Goal: Task Accomplishment & Management: Use online tool/utility

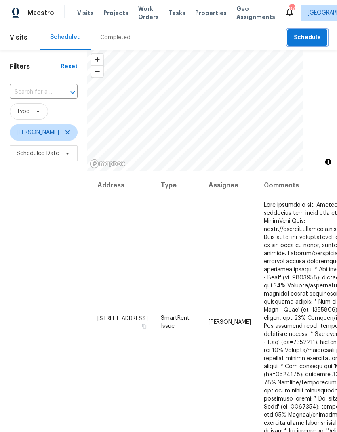
click at [306, 40] on span "Schedule" at bounding box center [307, 38] width 27 height 10
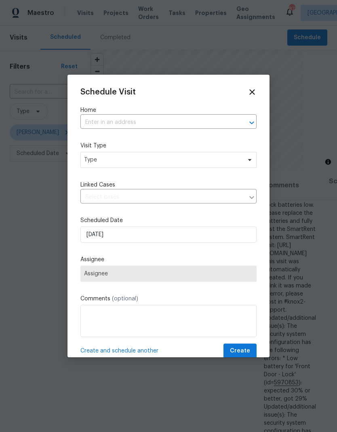
click at [96, 124] on input "text" at bounding box center [156, 122] width 153 height 13
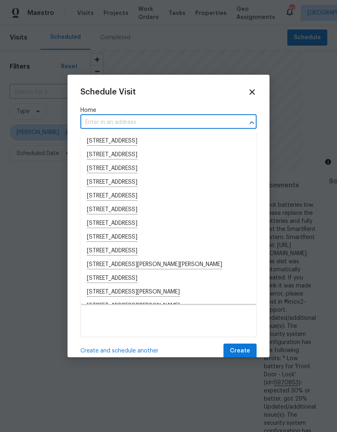
type input "5"
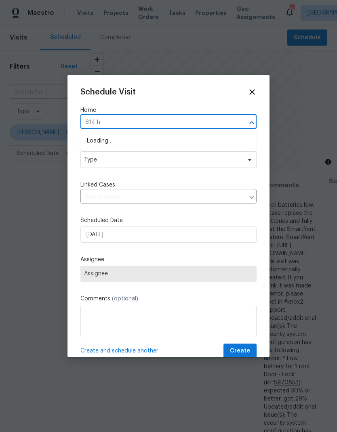
type input "614 ha"
click at [95, 158] on li "[STREET_ADDRESS]" at bounding box center [168, 155] width 176 height 14
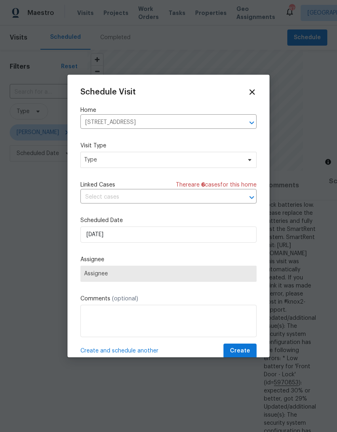
click at [90, 174] on div "Schedule Visit Home [STREET_ADDRESS] ​ Visit Type Type Linked Cases There are 6…" at bounding box center [168, 223] width 176 height 271
click at [94, 164] on span "Type" at bounding box center [162, 160] width 157 height 8
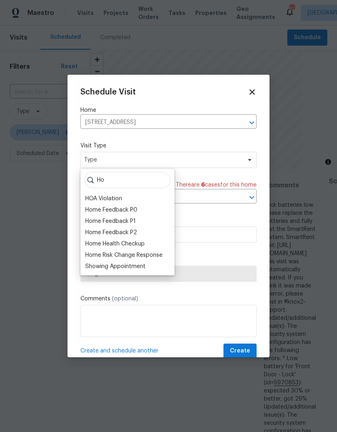
type input "Ho"
click at [90, 243] on div "Home Health Checkup" at bounding box center [114, 244] width 59 height 8
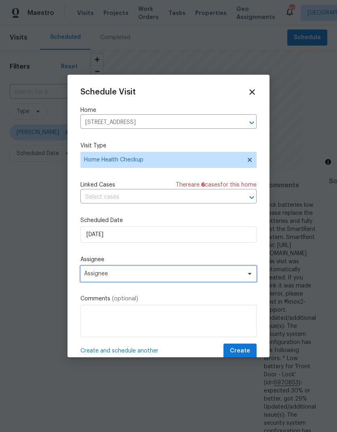
click at [89, 276] on span "Assignee" at bounding box center [163, 274] width 158 height 6
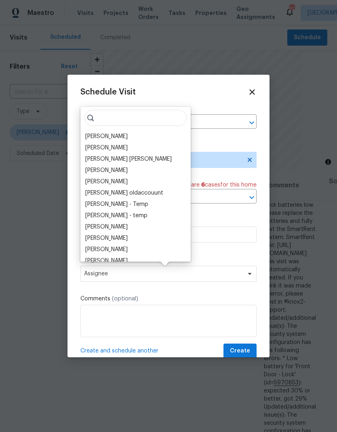
click at [93, 138] on div "[PERSON_NAME]" at bounding box center [106, 136] width 42 height 8
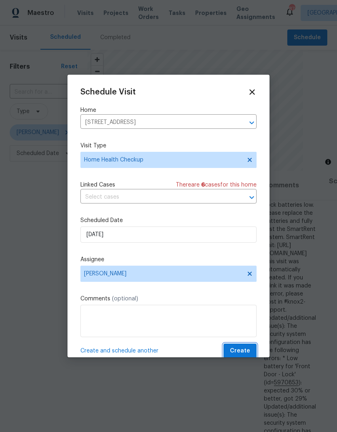
click at [248, 353] on span "Create" at bounding box center [240, 351] width 20 height 10
